Goal: Task Accomplishment & Management: Complete application form

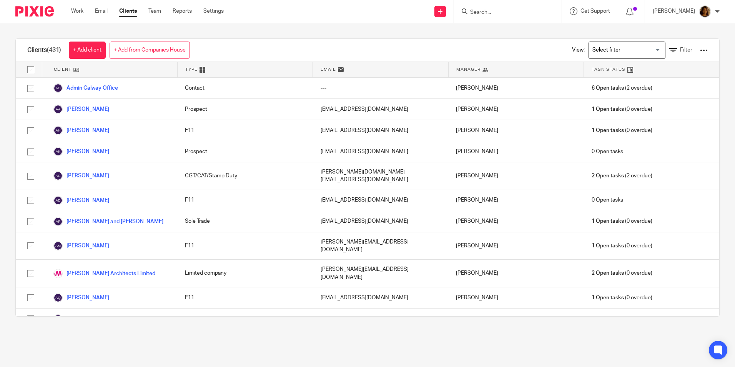
click at [511, 10] on input "Search" at bounding box center [503, 12] width 69 height 7
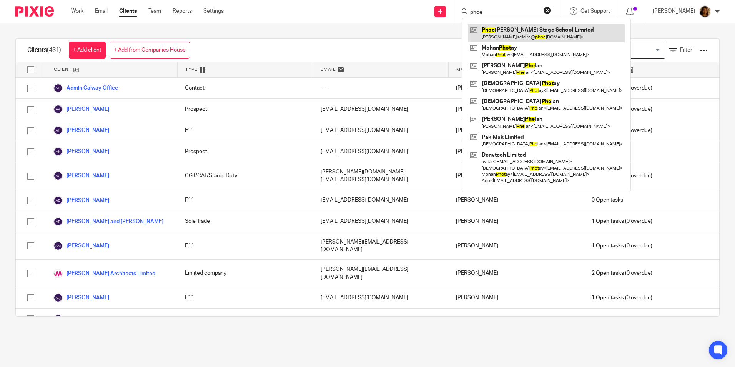
type input "phoe"
click at [535, 36] on link at bounding box center [546, 33] width 157 height 18
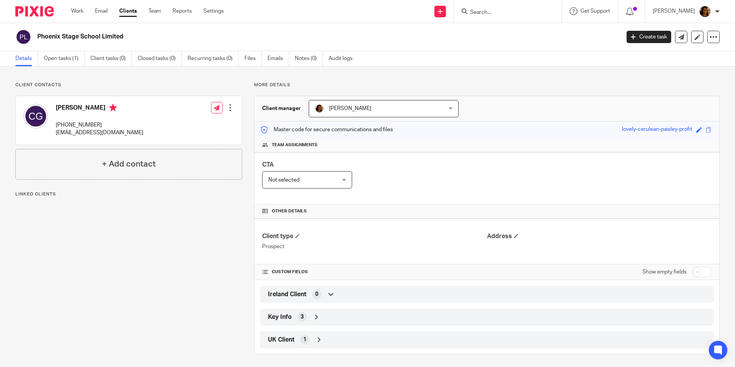
click at [497, 12] on input "Search" at bounding box center [503, 12] width 69 height 7
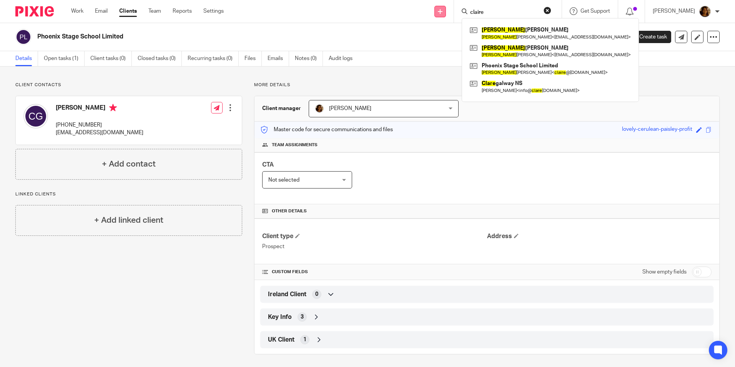
type input "claire"
click at [442, 9] on icon at bounding box center [440, 11] width 5 height 5
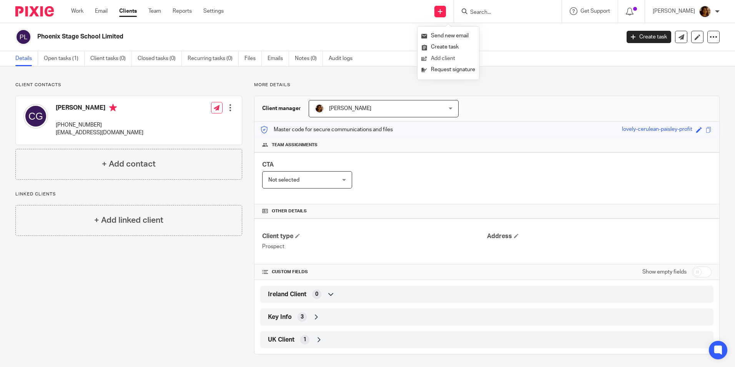
click at [441, 59] on link "Add client" at bounding box center [448, 58] width 54 height 11
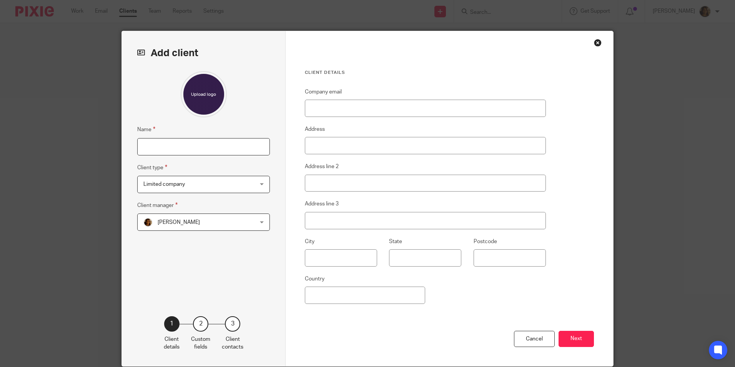
click at [165, 145] on input "Name" at bounding box center [203, 146] width 133 height 17
click at [263, 113] on div at bounding box center [203, 94] width 133 height 46
click at [218, 180] on span "Limited company" at bounding box center [193, 184] width 101 height 16
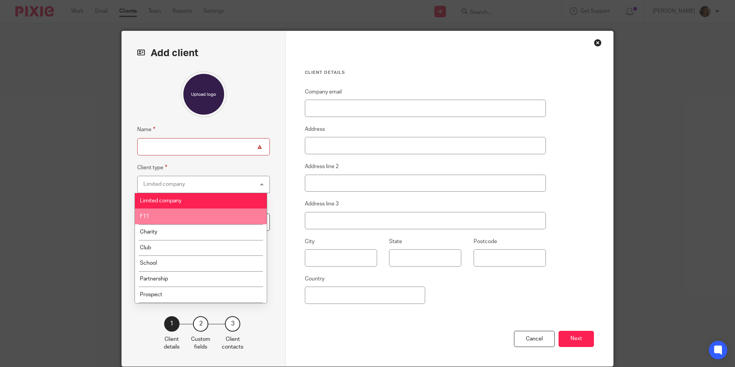
click at [194, 210] on li "F11" at bounding box center [201, 216] width 132 height 16
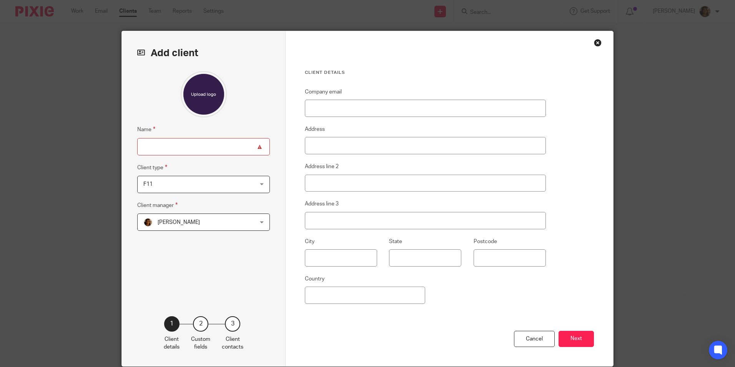
click at [211, 223] on span "[PERSON_NAME]" at bounding box center [193, 222] width 101 height 16
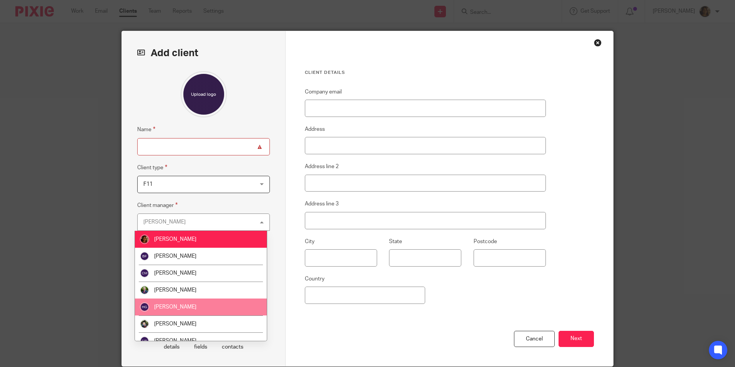
click at [216, 302] on li "[PERSON_NAME]" at bounding box center [201, 306] width 132 height 17
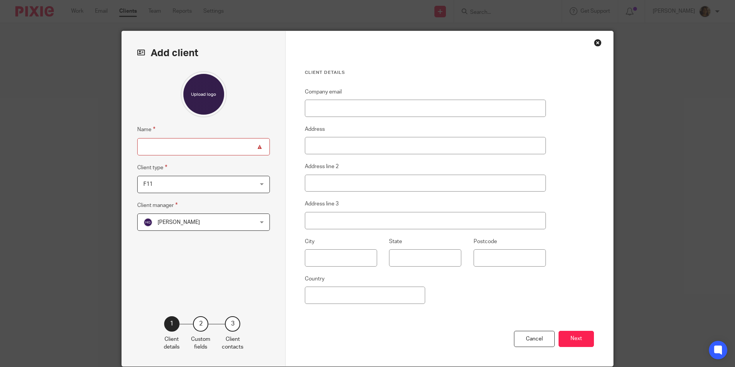
click at [187, 149] on input "Name" at bounding box center [203, 146] width 133 height 17
type input "[PERSON_NAME]"
type input "[EMAIL_ADDRESS][DOMAIN_NAME]"
type input "Ireland"
drag, startPoint x: 400, startPoint y: 106, endPoint x: 294, endPoint y: 96, distance: 106.1
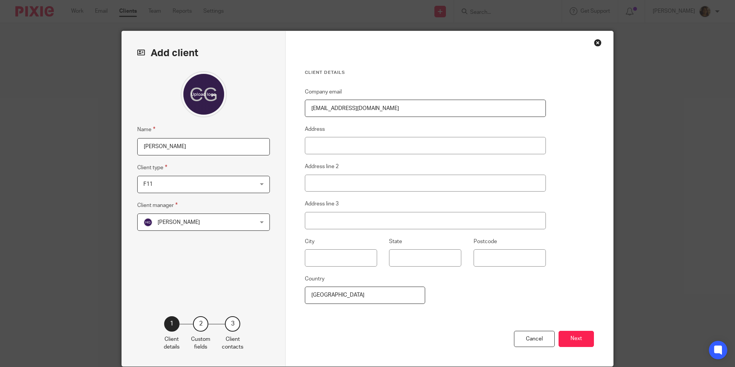
click at [294, 96] on div "Client details Company email claire@phoenixstageschool.com Address Address line…" at bounding box center [449, 198] width 327 height 335
type input "Claire"
click at [180, 146] on input "Claire" at bounding box center [203, 146] width 133 height 17
type input "[PERSON_NAME]"
click at [565, 333] on button "Next" at bounding box center [575, 338] width 35 height 17
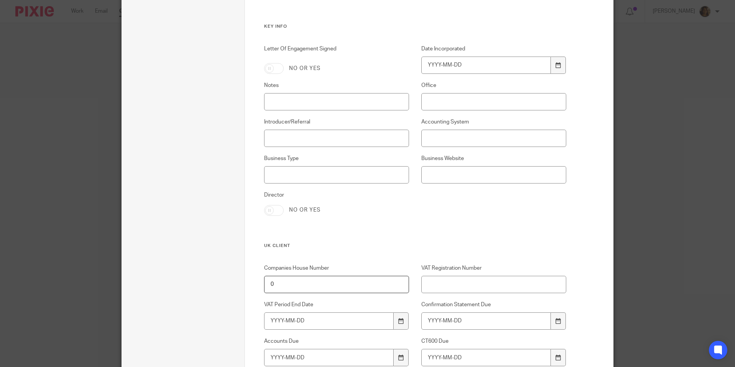
scroll to position [491, 0]
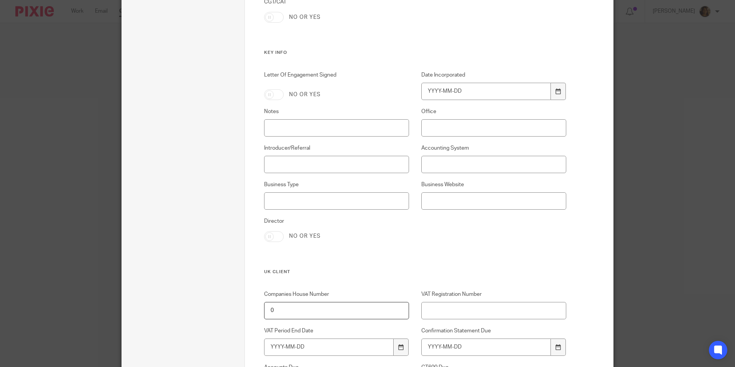
click at [269, 232] on input "Director" at bounding box center [274, 236] width 20 height 11
checkbox input "true"
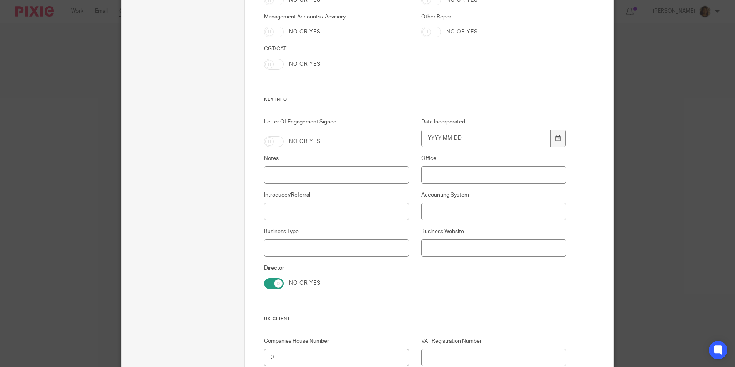
scroll to position [415, 0]
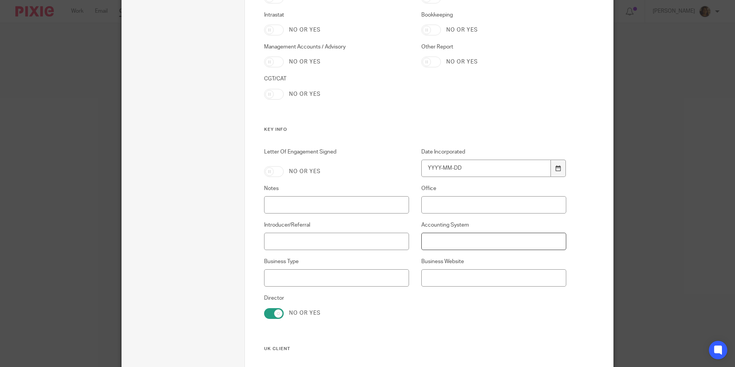
click at [434, 239] on input "Accounting System" at bounding box center [493, 240] width 145 height 17
type input "Xero"
click at [272, 167] on input "Letter Of Engagement Signed" at bounding box center [274, 171] width 20 height 11
checkbox input "true"
click at [301, 244] on input "Introducer/Referral" at bounding box center [336, 240] width 145 height 17
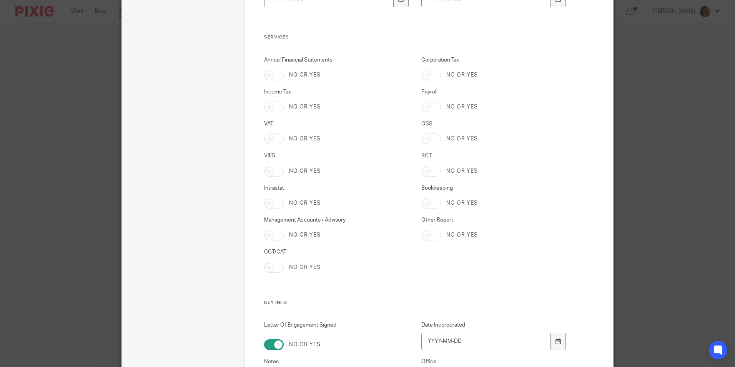
scroll to position [222, 0]
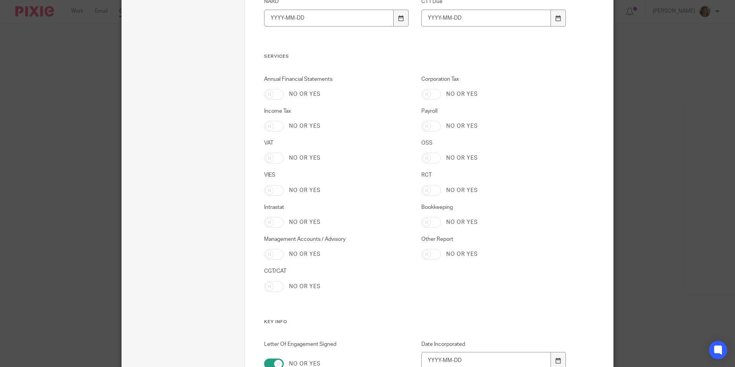
type input "Existing Client"
click at [274, 124] on input "Income Tax" at bounding box center [274, 126] width 20 height 11
checkbox input "true"
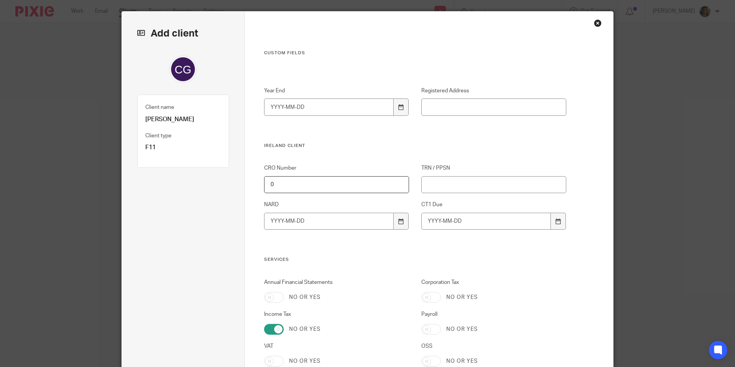
scroll to position [0, 0]
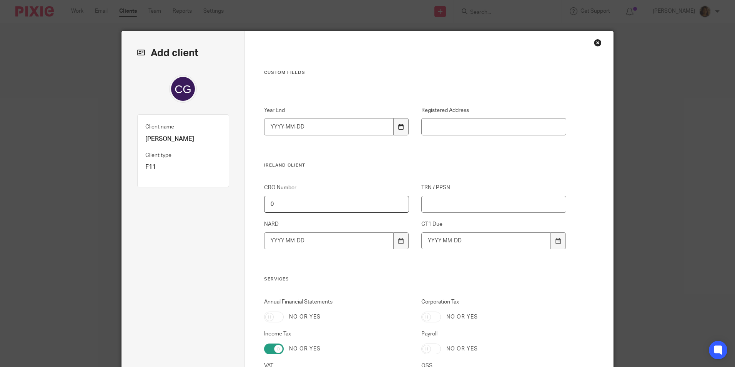
click at [398, 125] on icon at bounding box center [401, 127] width 6 height 6
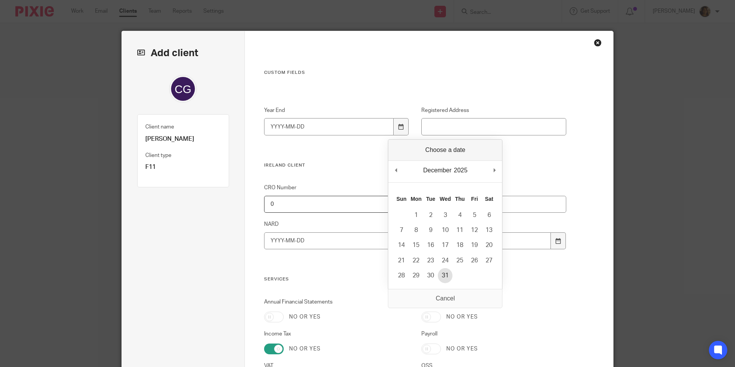
type input "2025-12-31"
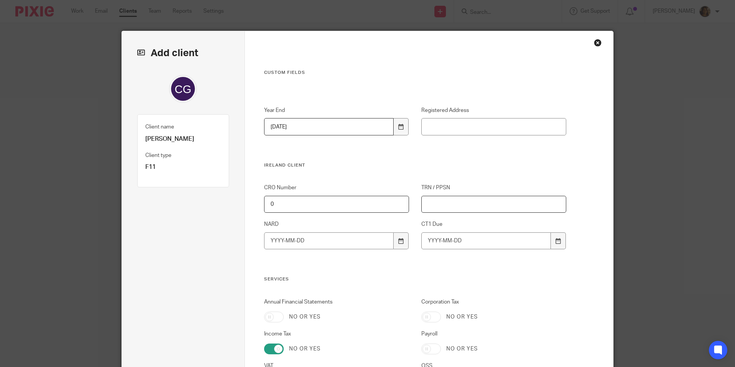
click at [440, 204] on input "TRN / PPSN" at bounding box center [493, 204] width 145 height 17
paste input "07552709P"
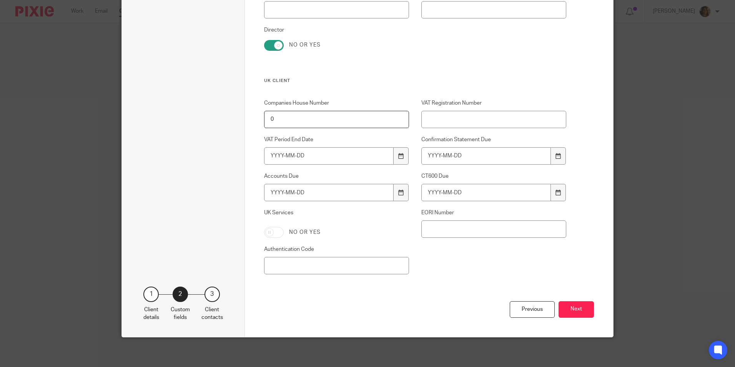
scroll to position [684, 0]
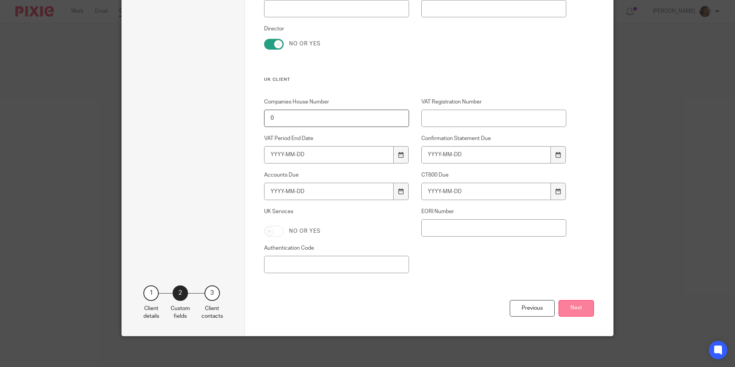
type input "07552709P"
click at [575, 306] on button "Next" at bounding box center [575, 308] width 35 height 17
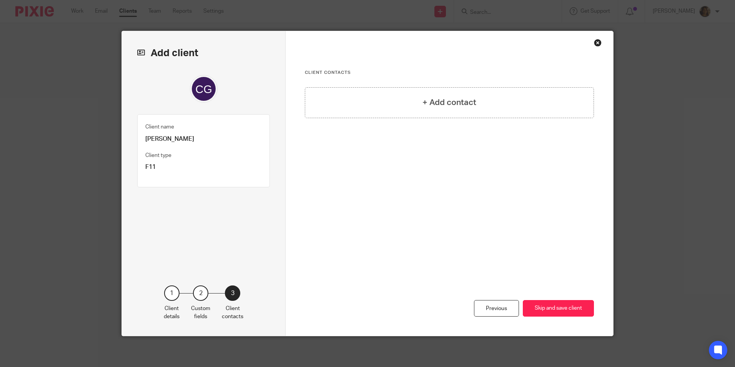
click at [575, 306] on button "Skip and save client" at bounding box center [558, 308] width 71 height 17
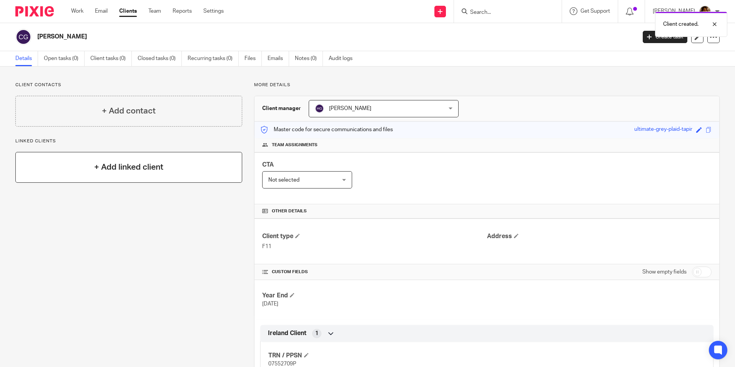
click at [99, 163] on h4 "+ Add linked client" at bounding box center [128, 167] width 69 height 12
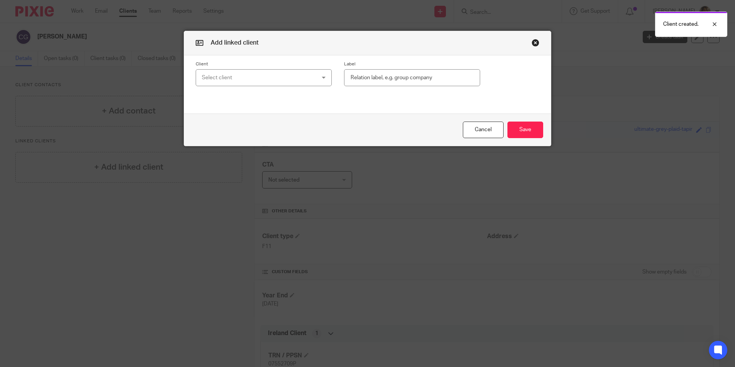
click at [282, 76] on div "Select client" at bounding box center [254, 78] width 104 height 16
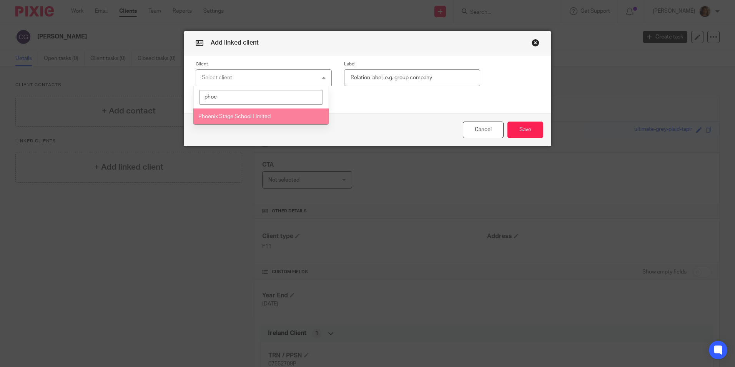
type input "phoe"
click at [269, 116] on span "Phoenix Stage School Limited" at bounding box center [234, 116] width 72 height 5
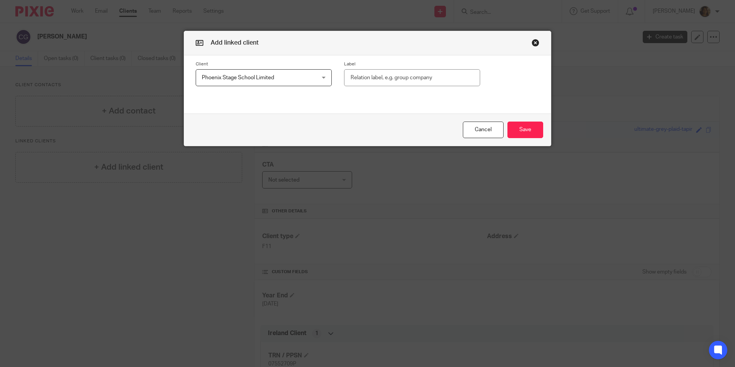
click at [415, 76] on input "text" at bounding box center [412, 77] width 136 height 17
type input "Company Director"
click at [531, 128] on button "Save" at bounding box center [525, 129] width 36 height 17
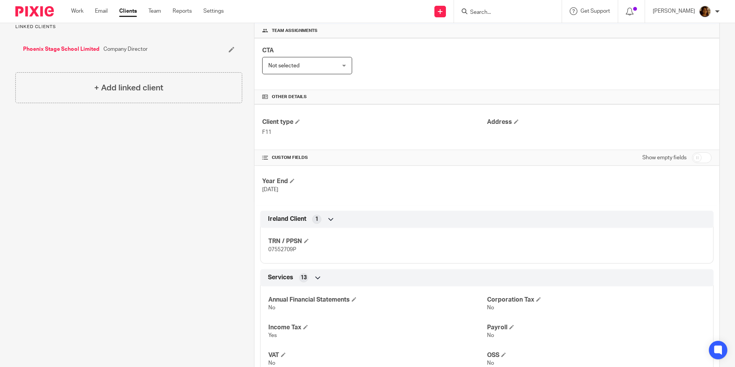
scroll to position [110, 0]
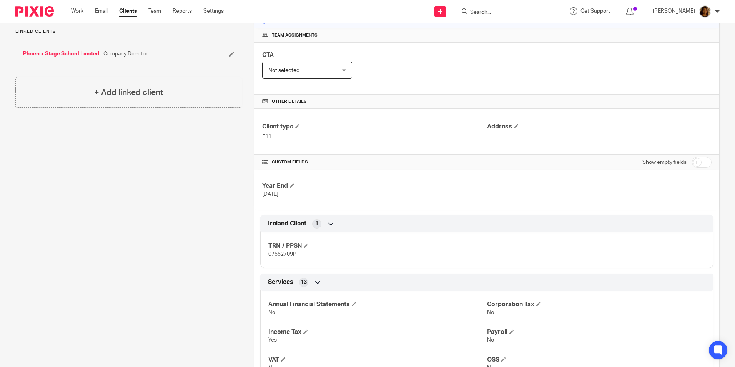
click at [697, 163] on input "checkbox" at bounding box center [702, 162] width 20 height 11
checkbox input "true"
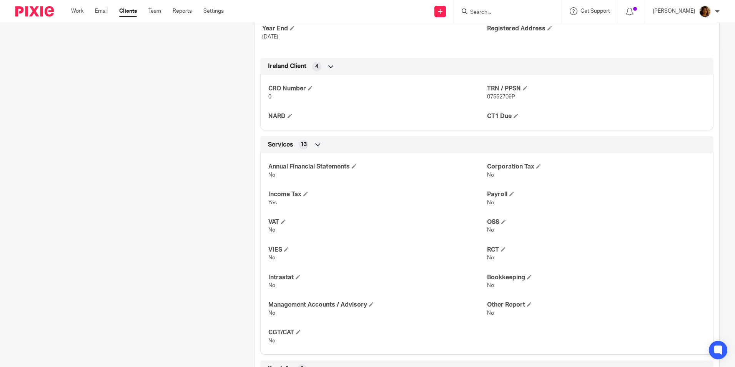
scroll to position [0, 0]
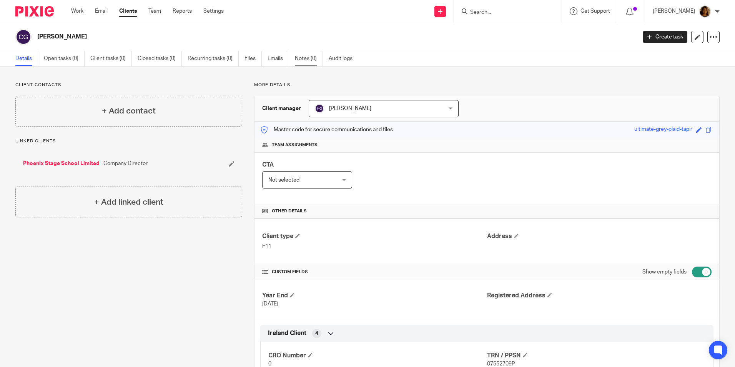
click at [304, 58] on link "Notes (0)" at bounding box center [309, 58] width 28 height 15
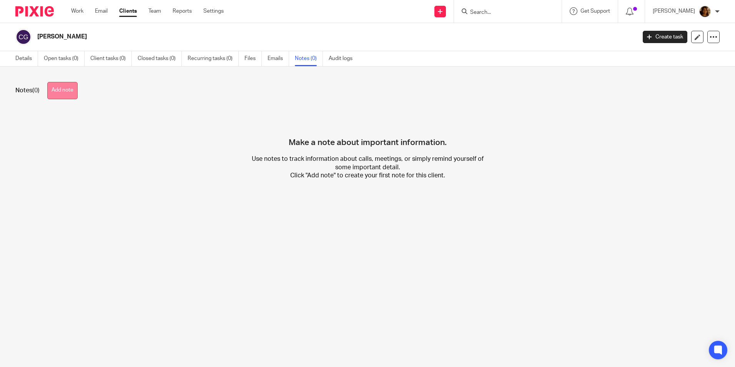
click at [74, 86] on button "Add note" at bounding box center [62, 90] width 30 height 17
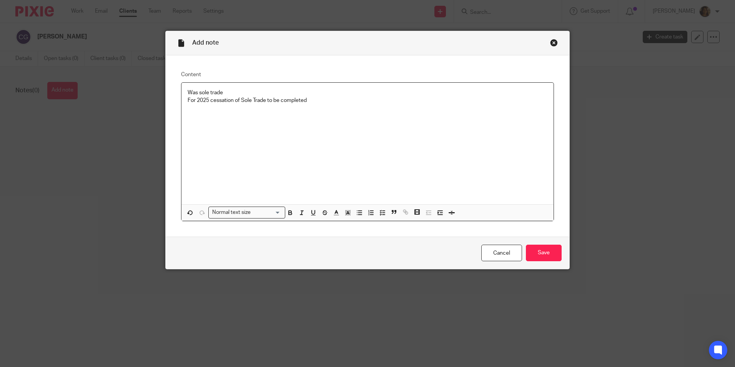
click at [228, 96] on p "Was sole trade" at bounding box center [368, 93] width 360 height 8
click at [536, 250] on input "Save" at bounding box center [544, 252] width 36 height 17
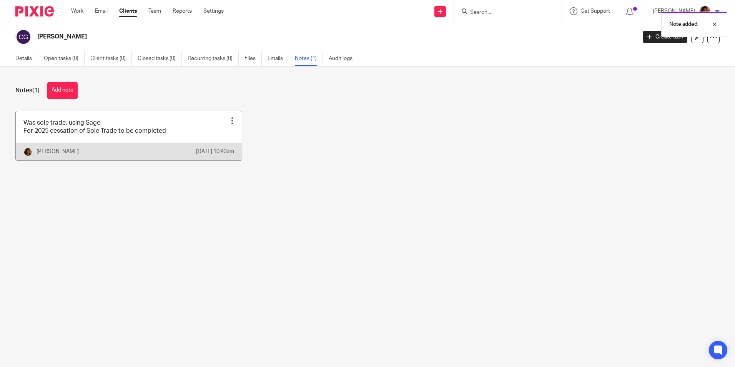
click at [228, 119] on div at bounding box center [232, 121] width 8 height 8
click at [210, 150] on span "Edit note" at bounding box center [213, 150] width 22 height 5
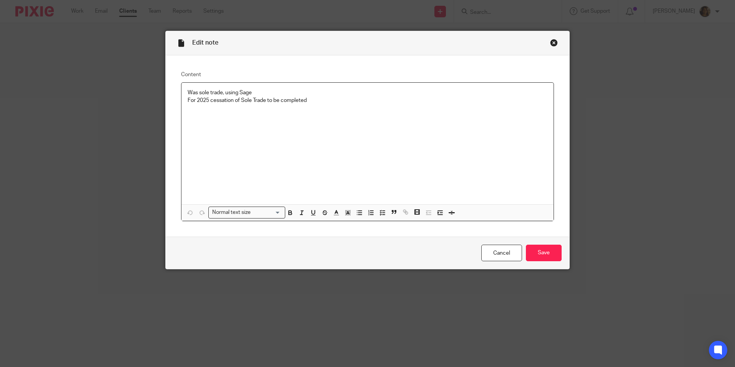
click at [313, 98] on p "For 2025 cessation of Sole Trade to be completed" at bounding box center [368, 100] width 360 height 8
click at [535, 252] on input "Save" at bounding box center [544, 252] width 36 height 17
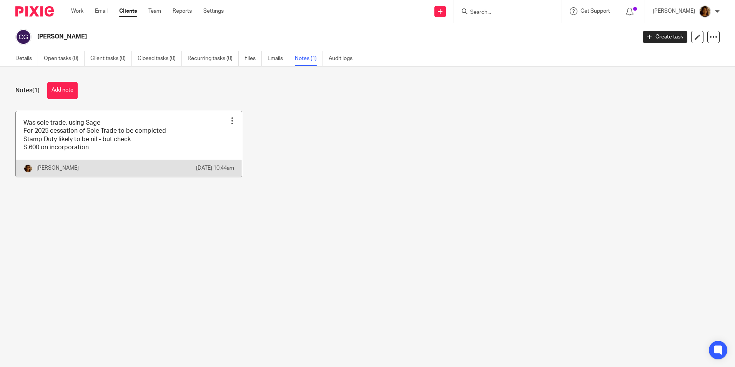
click at [228, 122] on div at bounding box center [232, 121] width 8 height 8
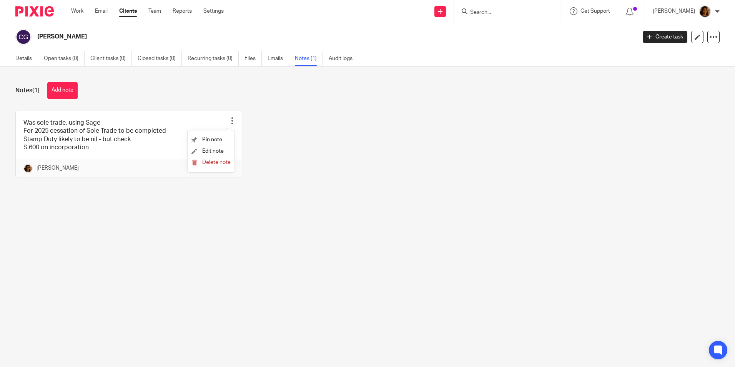
click at [264, 121] on div "Was sole trade, using Sage For 2025 cessation of Sole Trade to be completed Sta…" at bounding box center [361, 150] width 716 height 78
click at [12, 64] on div "Details Open tasks (0) Client tasks (0) Closed tasks (0) Recurring tasks (0) Fi…" at bounding box center [186, 58] width 372 height 15
click at [29, 59] on link "Details" at bounding box center [26, 58] width 23 height 15
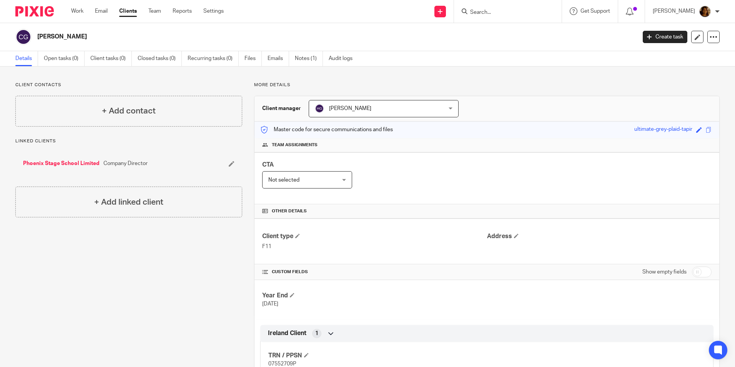
click at [66, 161] on link "Phoenix Stage School Limited" at bounding box center [61, 163] width 76 height 8
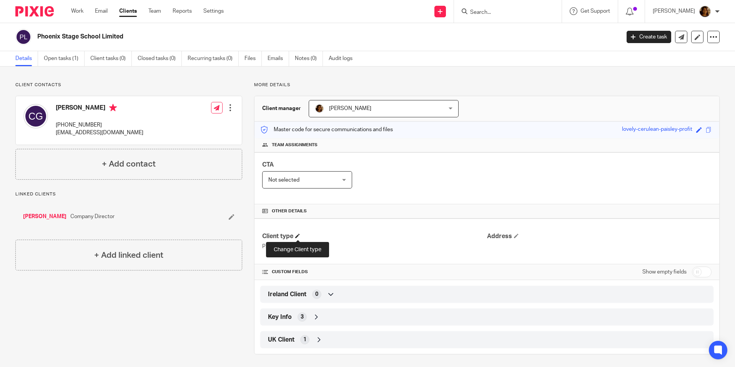
click at [296, 236] on span at bounding box center [297, 235] width 5 height 5
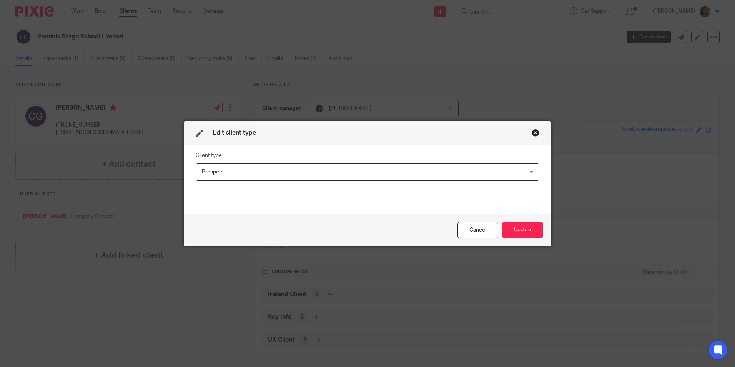
click at [247, 174] on span "Prospect" at bounding box center [337, 172] width 270 height 16
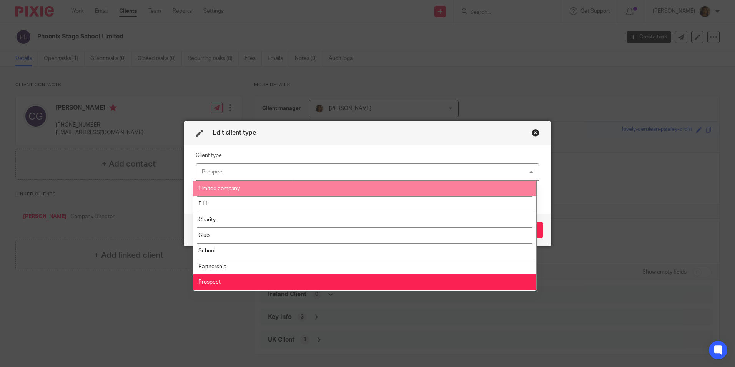
click at [252, 192] on li "Limited company" at bounding box center [364, 189] width 343 height 16
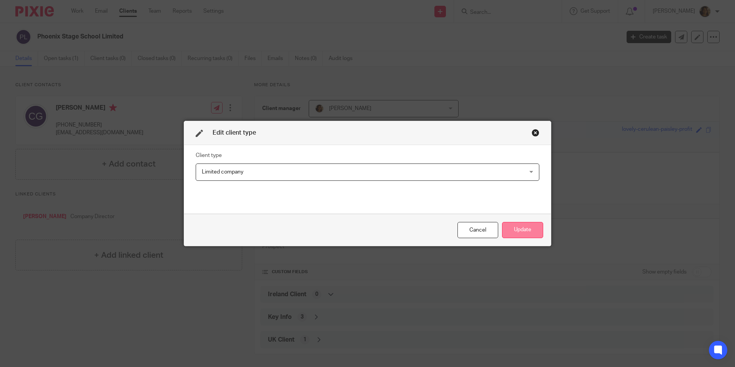
click at [520, 230] on button "Update" at bounding box center [522, 230] width 41 height 17
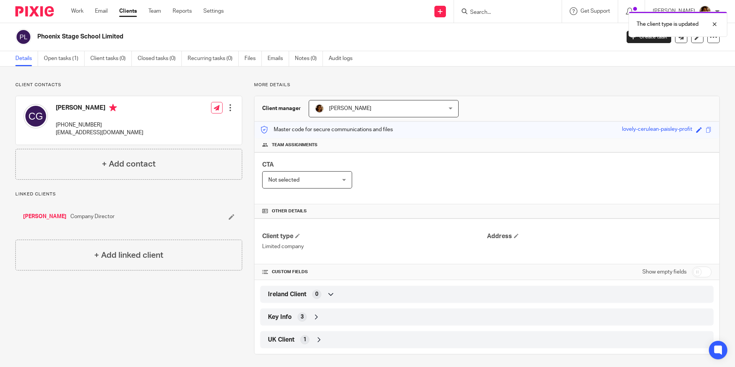
click at [699, 274] on input "checkbox" at bounding box center [702, 271] width 20 height 11
checkbox input "true"
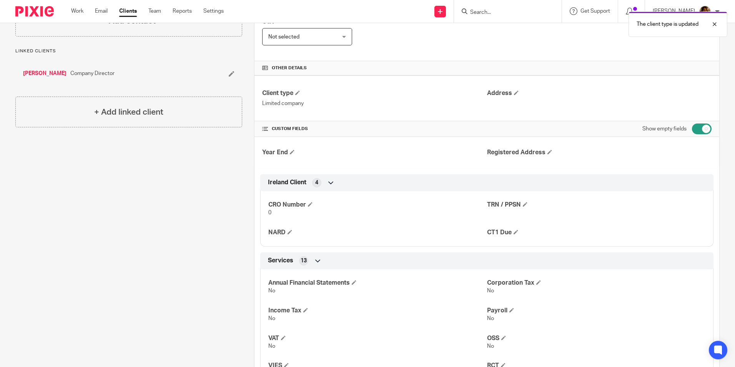
scroll to position [115, 0]
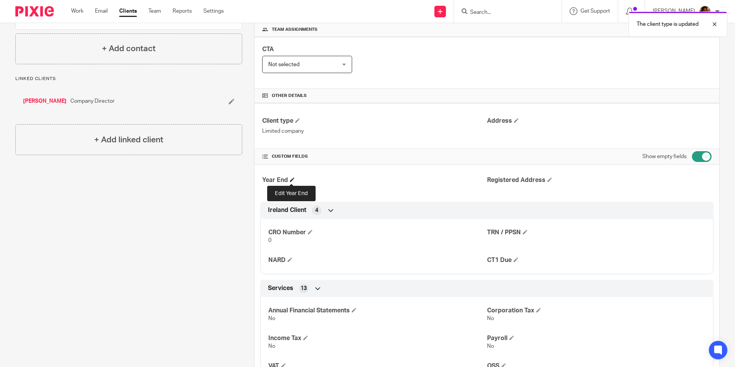
click at [291, 181] on span at bounding box center [292, 179] width 5 height 5
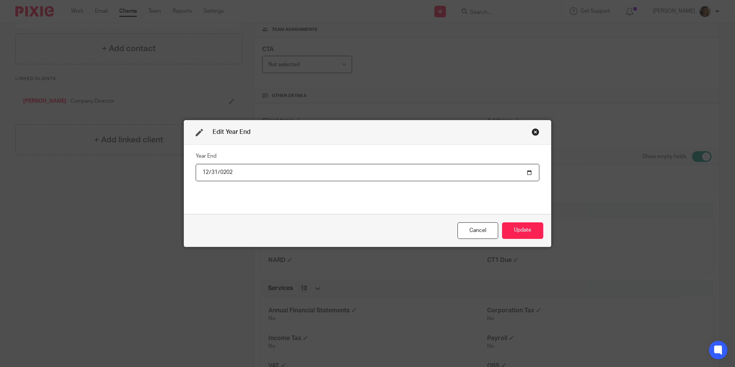
type input "2025-12-31"
click at [514, 230] on button "Update" at bounding box center [522, 230] width 41 height 17
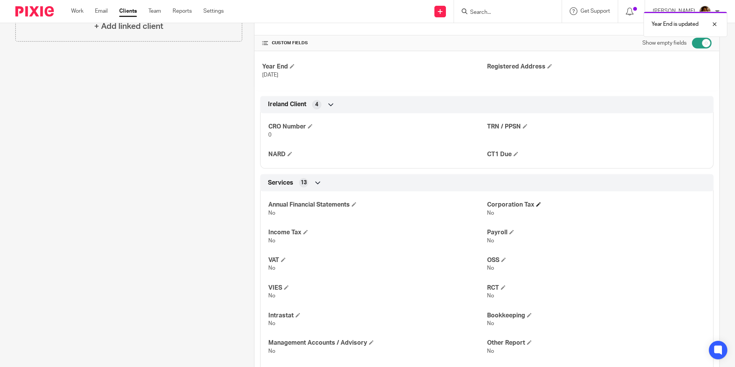
scroll to position [269, 0]
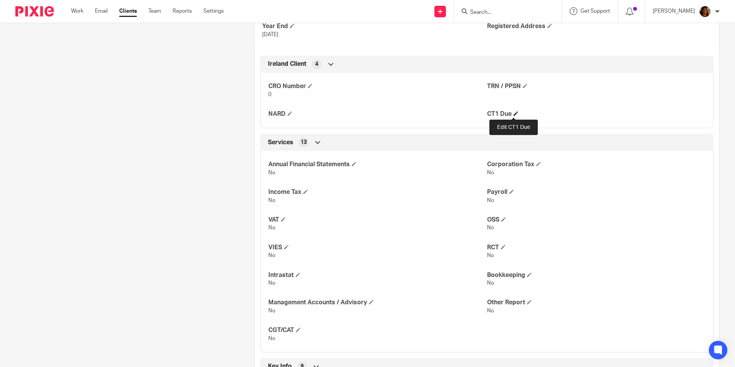
click at [513, 111] on span at bounding box center [515, 113] width 5 height 5
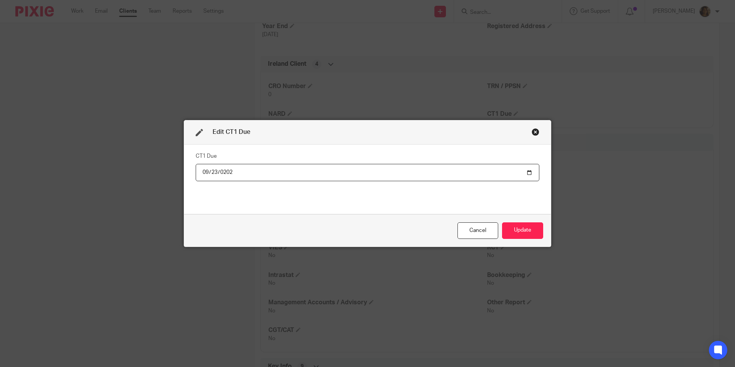
type input "2026-09-23"
click at [528, 232] on button "Update" at bounding box center [522, 230] width 41 height 17
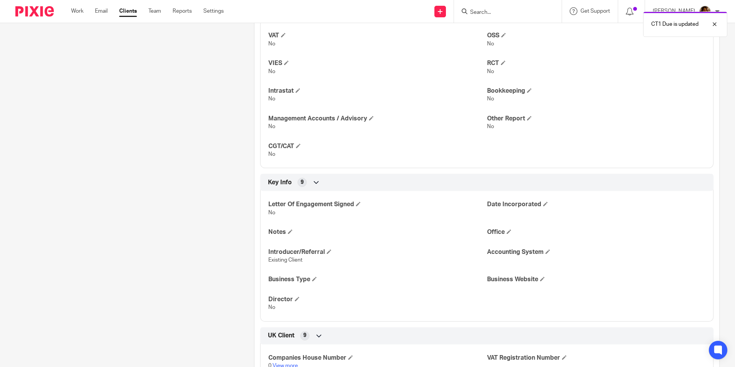
scroll to position [461, 0]
click at [313, 279] on span at bounding box center [314, 278] width 5 height 5
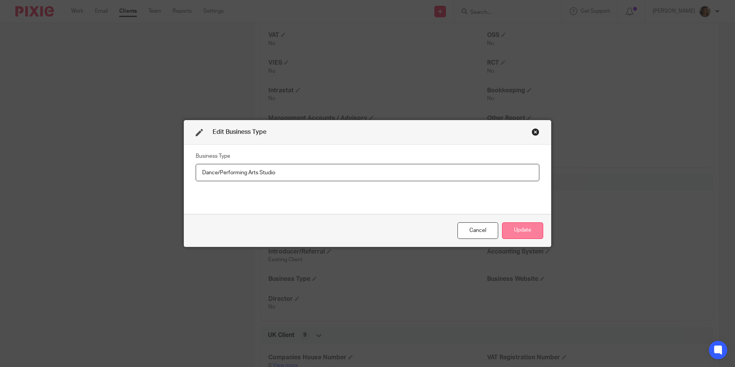
type input "Dance/Performing Arts Studio"
click at [519, 225] on button "Update" at bounding box center [522, 230] width 41 height 17
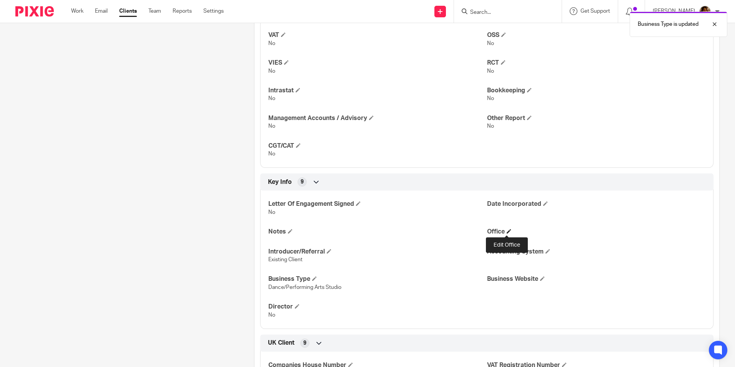
click at [506, 230] on span at bounding box center [508, 231] width 5 height 5
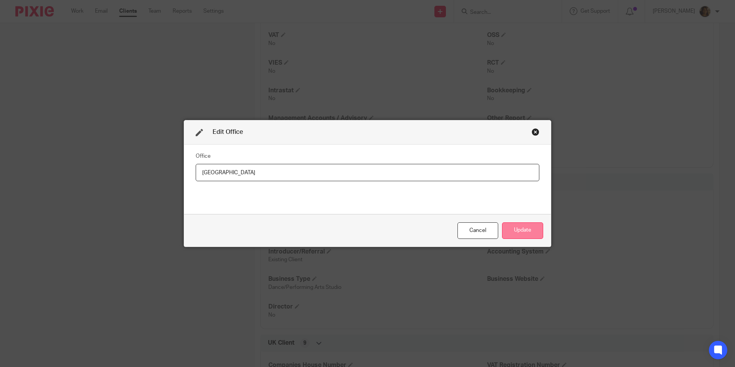
type input "[GEOGRAPHIC_DATA]"
click at [518, 224] on button "Update" at bounding box center [522, 230] width 41 height 17
click at [518, 226] on div "Letter Of Engagement Signed No Date Incorporated Notes Office Introducer/Referr…" at bounding box center [486, 256] width 453 height 144
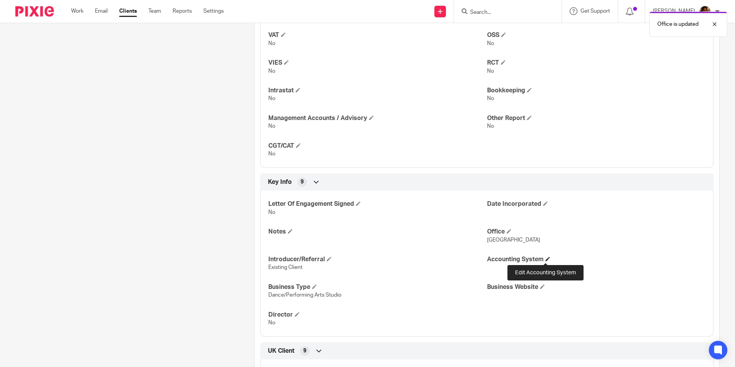
click at [545, 259] on span at bounding box center [547, 258] width 5 height 5
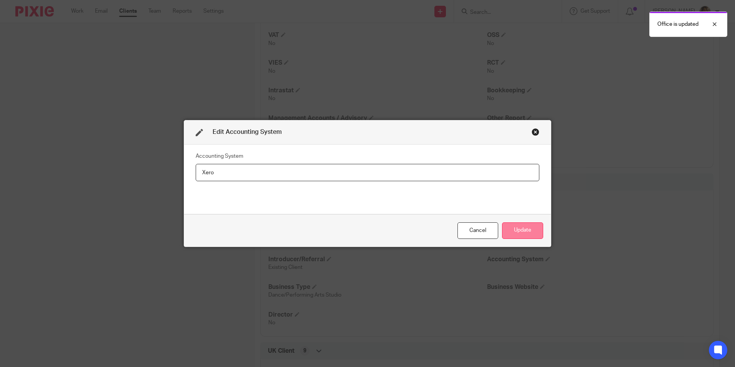
type input "Xero"
click at [523, 229] on button "Update" at bounding box center [522, 230] width 41 height 17
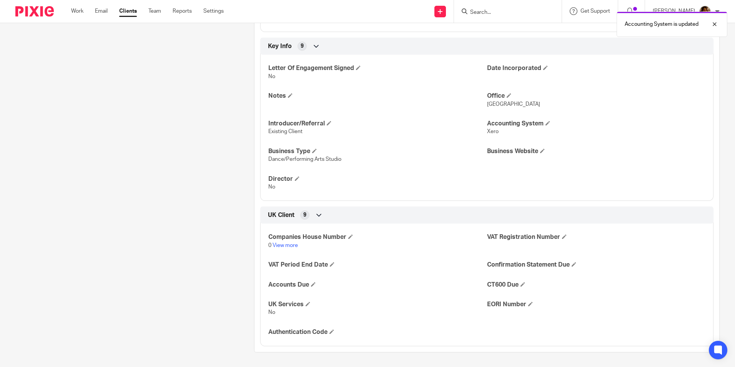
scroll to position [598, 0]
click at [296, 176] on span at bounding box center [297, 177] width 5 height 5
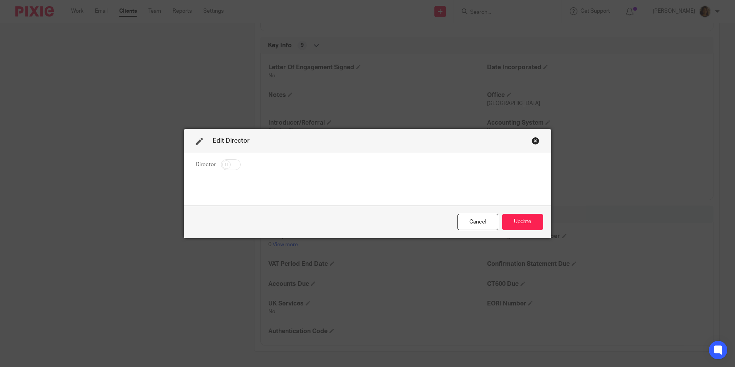
click at [226, 164] on input "checkbox" at bounding box center [231, 164] width 20 height 11
checkbox input "true"
click at [518, 218] on button "Update" at bounding box center [522, 222] width 41 height 17
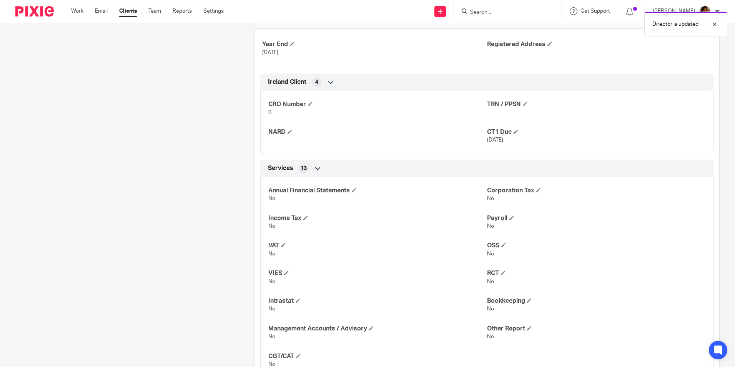
scroll to position [252, 0]
click at [356, 187] on span at bounding box center [354, 189] width 5 height 5
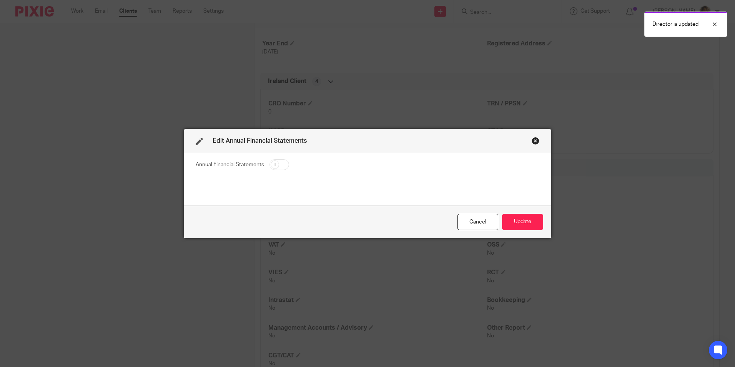
click at [269, 163] on input "checkbox" at bounding box center [279, 164] width 20 height 11
checkbox input "true"
click at [528, 221] on button "Update" at bounding box center [522, 222] width 41 height 17
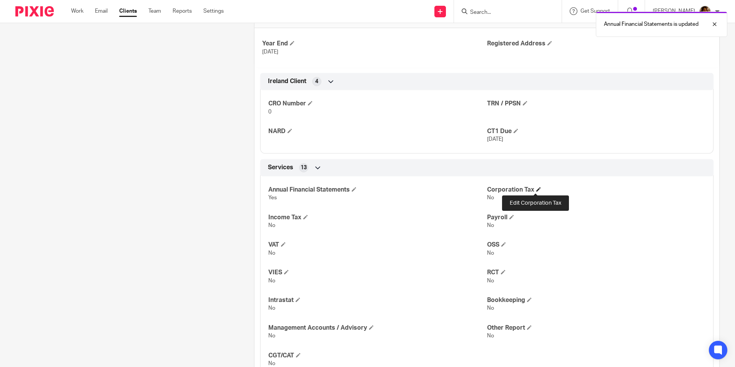
click at [536, 187] on span at bounding box center [538, 189] width 5 height 5
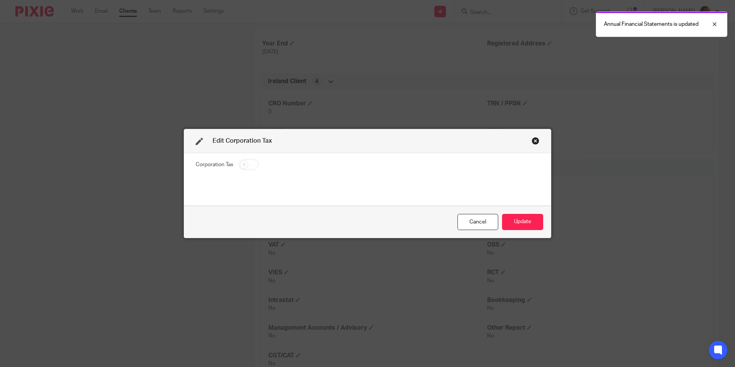
click at [251, 164] on input "checkbox" at bounding box center [249, 164] width 20 height 11
checkbox input "true"
click at [520, 219] on button "Update" at bounding box center [522, 222] width 41 height 17
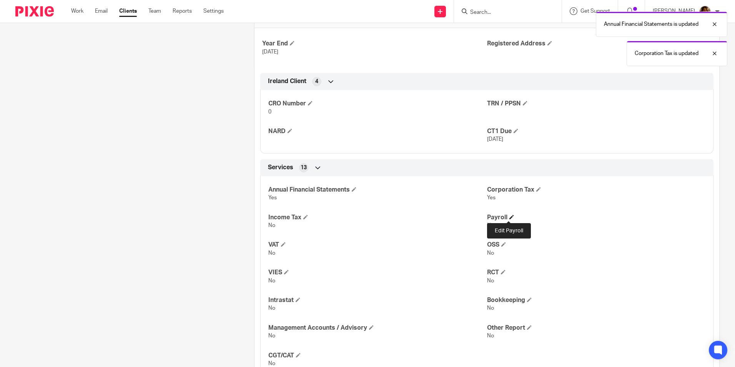
click at [509, 217] on span at bounding box center [511, 216] width 5 height 5
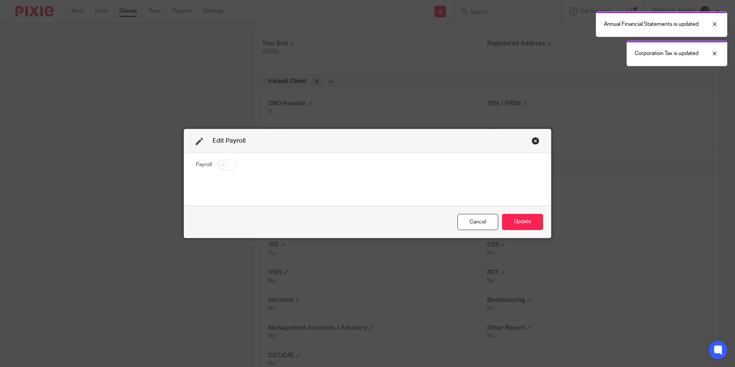
drag, startPoint x: 217, startPoint y: 160, endPoint x: 335, endPoint y: 187, distance: 120.9
click at [218, 160] on input "checkbox" at bounding box center [227, 164] width 20 height 11
checkbox input "true"
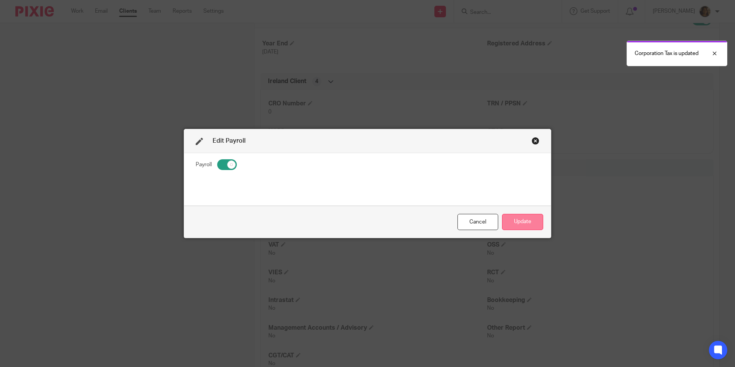
click at [526, 221] on button "Update" at bounding box center [522, 222] width 41 height 17
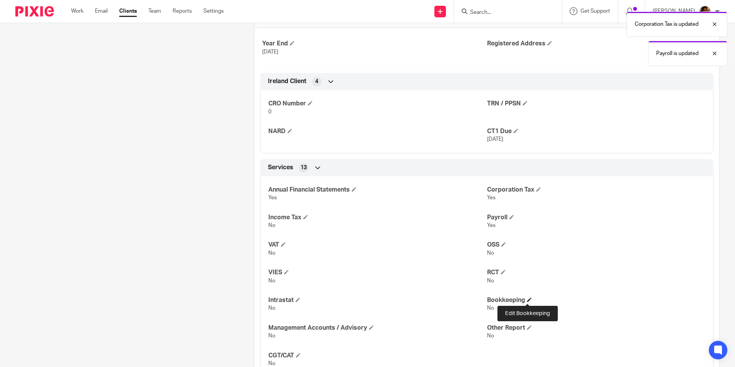
click at [527, 299] on span at bounding box center [529, 299] width 5 height 5
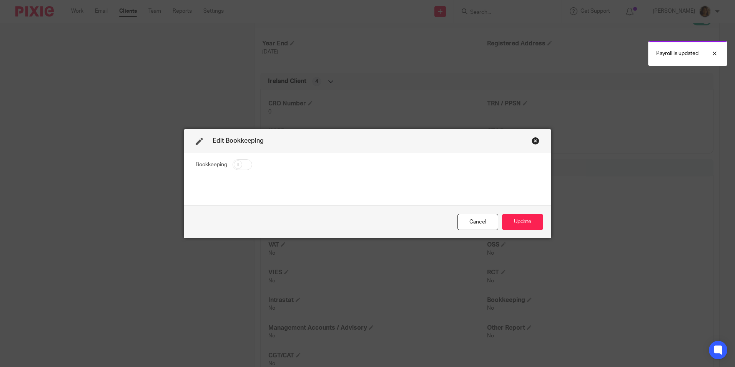
click at [245, 163] on input "checkbox" at bounding box center [242, 164] width 20 height 11
checkbox input "true"
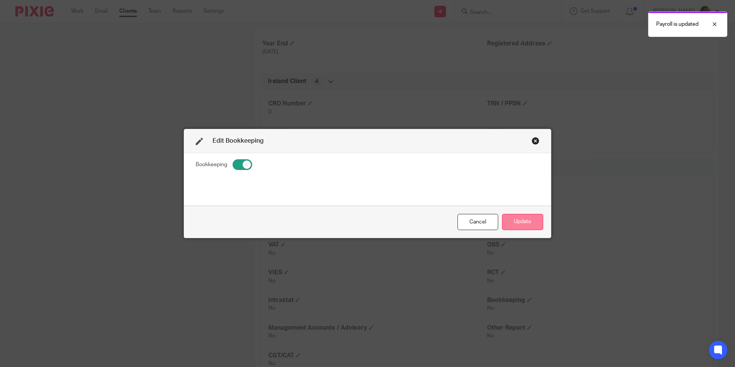
click at [520, 218] on button "Update" at bounding box center [522, 222] width 41 height 17
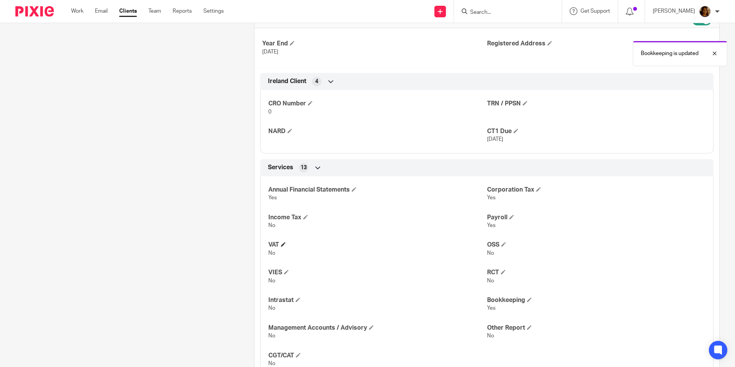
click at [284, 241] on h4 "VAT" at bounding box center [377, 245] width 218 height 8
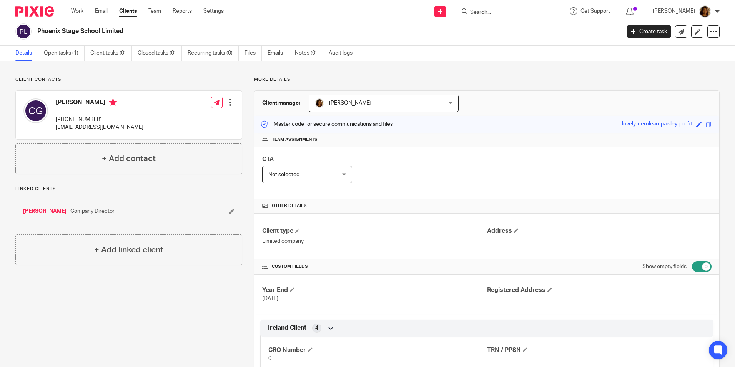
scroll to position [0, 0]
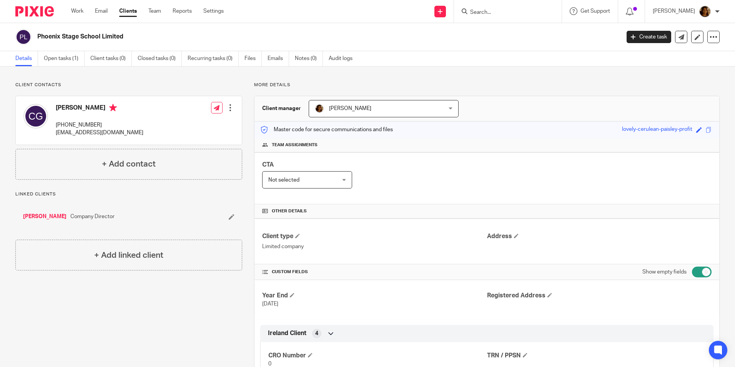
click at [51, 219] on link "[PERSON_NAME]" at bounding box center [44, 217] width 43 height 8
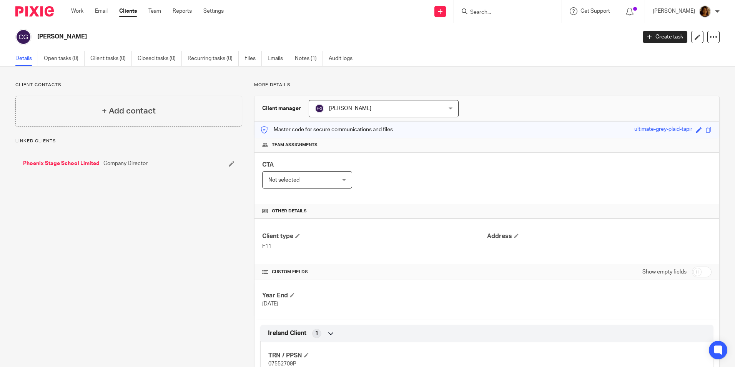
click at [694, 271] on input "checkbox" at bounding box center [702, 271] width 20 height 11
checkbox input "true"
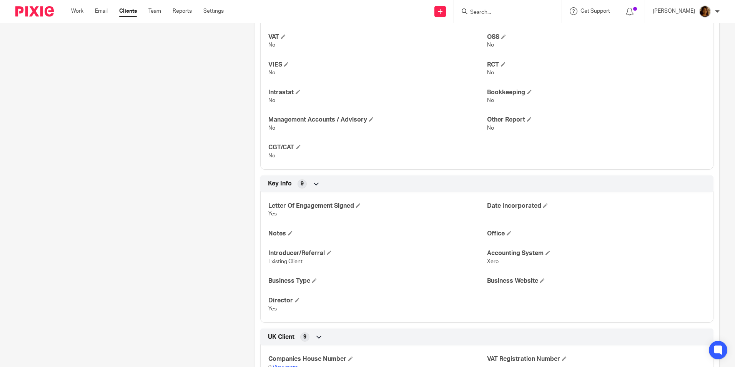
scroll to position [500, 0]
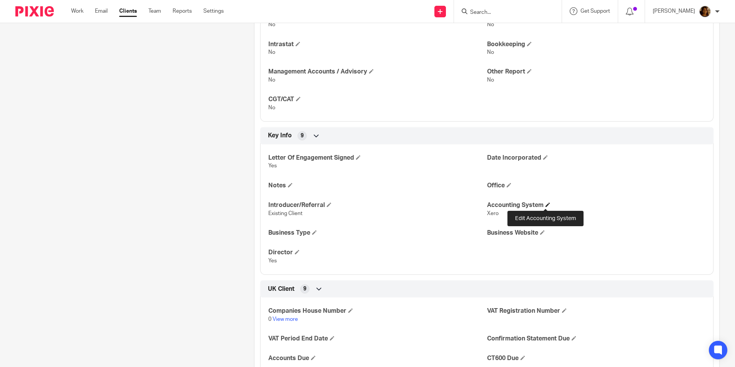
click at [545, 205] on span at bounding box center [547, 204] width 5 height 5
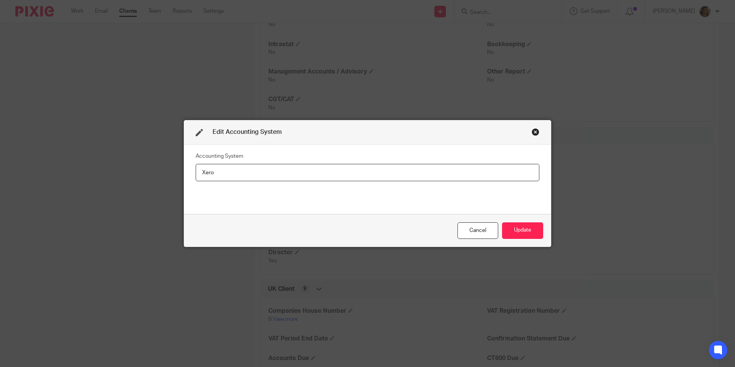
drag, startPoint x: 228, startPoint y: 174, endPoint x: 155, endPoint y: 168, distance: 73.7
click at [155, 168] on div "Edit Accounting System Accounting System Xero Cancel Update" at bounding box center [367, 183] width 735 height 367
click at [516, 223] on button "Update" at bounding box center [522, 230] width 41 height 17
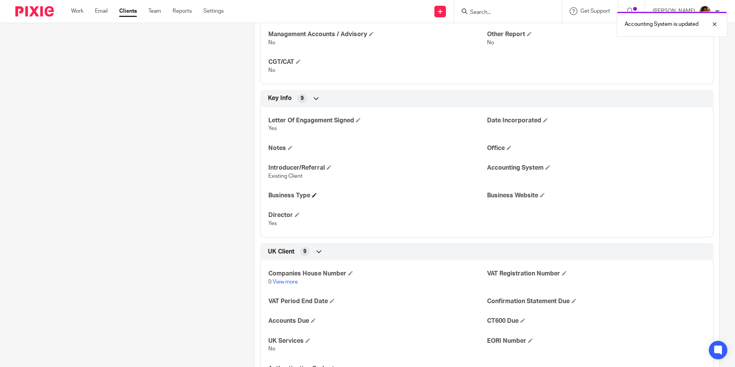
scroll to position [536, 0]
click at [506, 148] on span at bounding box center [508, 148] width 5 height 5
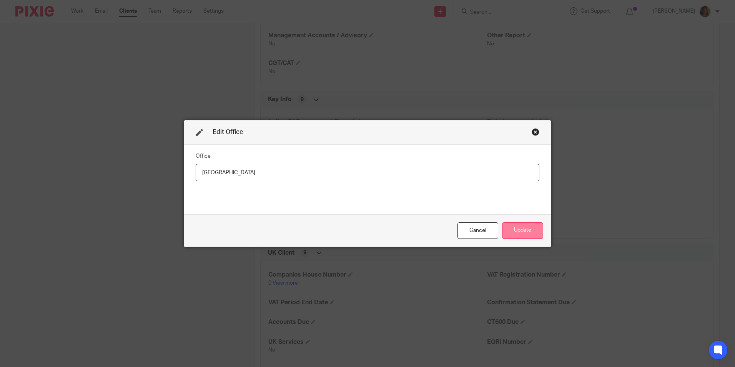
type input "[GEOGRAPHIC_DATA]"
click at [517, 227] on button "Update" at bounding box center [522, 230] width 41 height 17
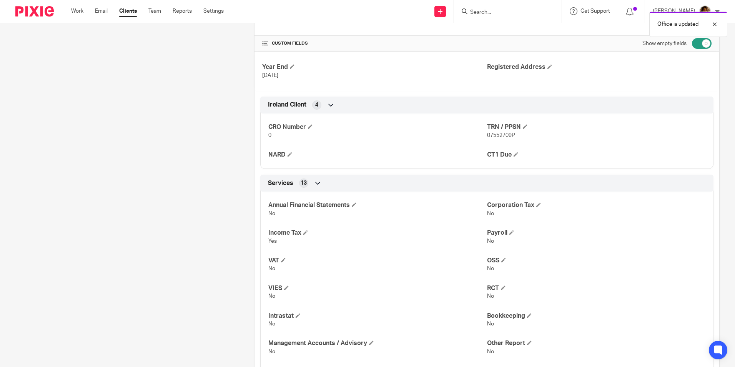
scroll to position [0, 0]
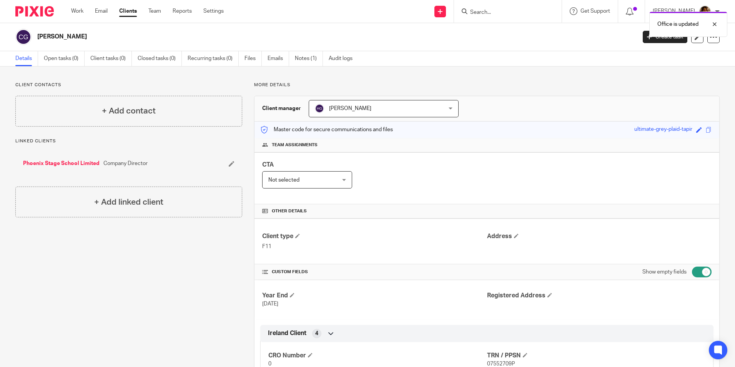
click at [692, 269] on input "checkbox" at bounding box center [702, 271] width 20 height 11
checkbox input "false"
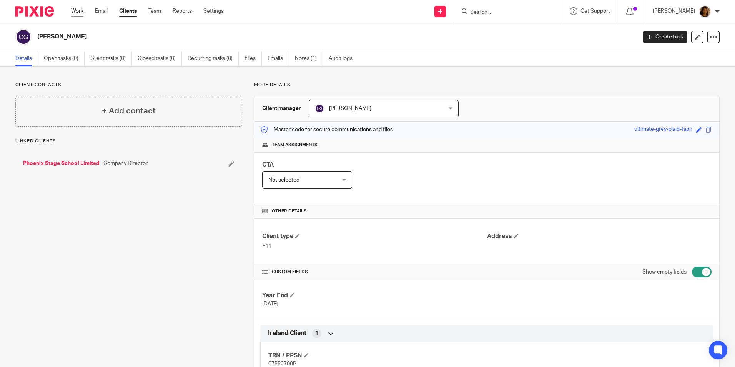
click at [81, 10] on link "Work" at bounding box center [77, 11] width 12 height 8
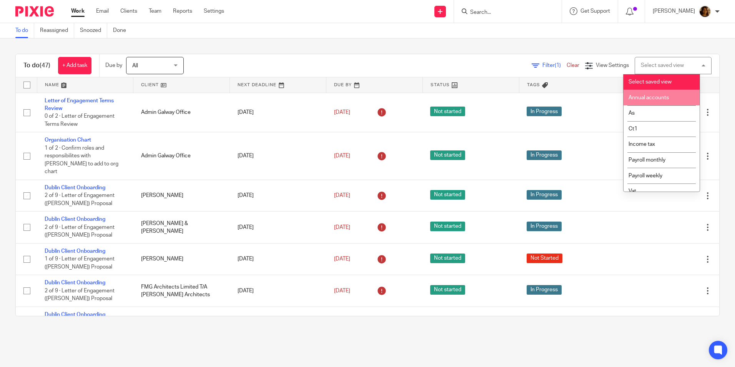
click at [646, 110] on li "As" at bounding box center [661, 113] width 76 height 16
